Goal: Task Accomplishment & Management: Manage account settings

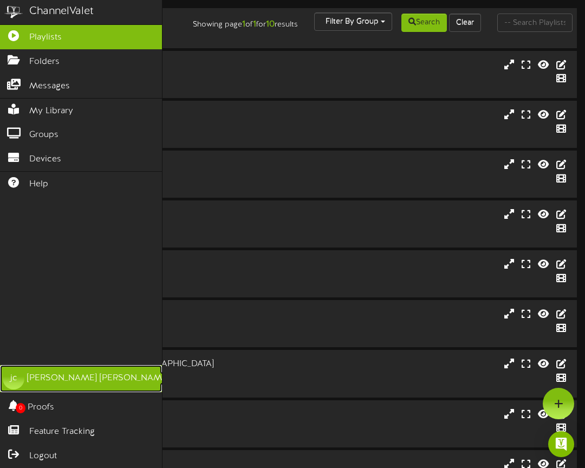
click at [28, 379] on div "jessica castro" at bounding box center [98, 378] width 143 height 12
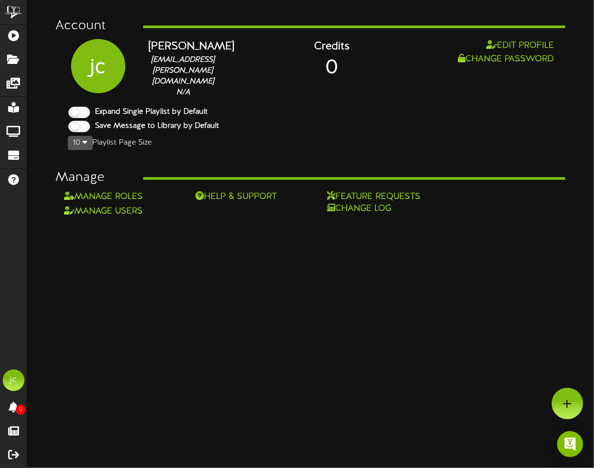
click at [87, 137] on button "10" at bounding box center [80, 143] width 25 height 14
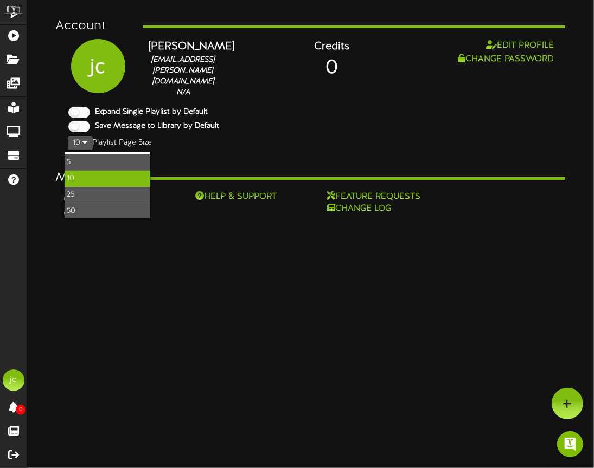
click at [80, 172] on div "10" at bounding box center [108, 179] width 86 height 16
